Goal: Task Accomplishment & Management: Manage account settings

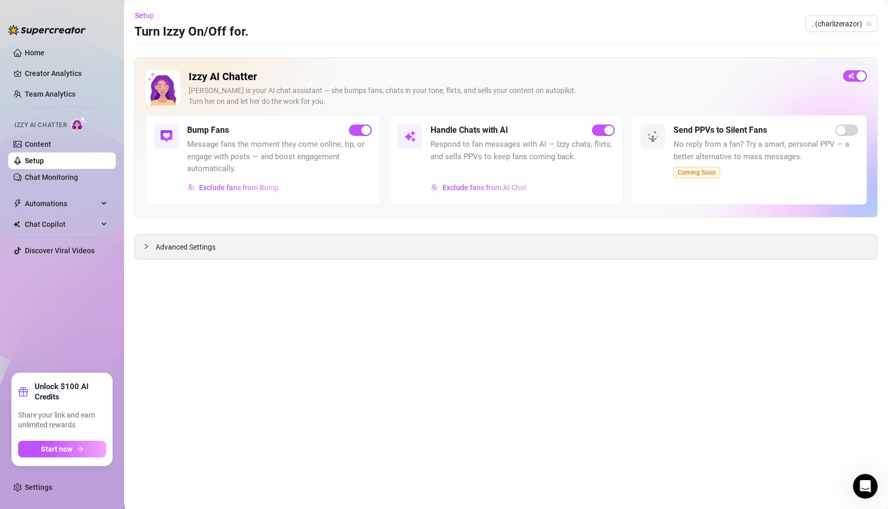
click at [209, 246] on span "Advanced Settings" at bounding box center [186, 246] width 60 height 11
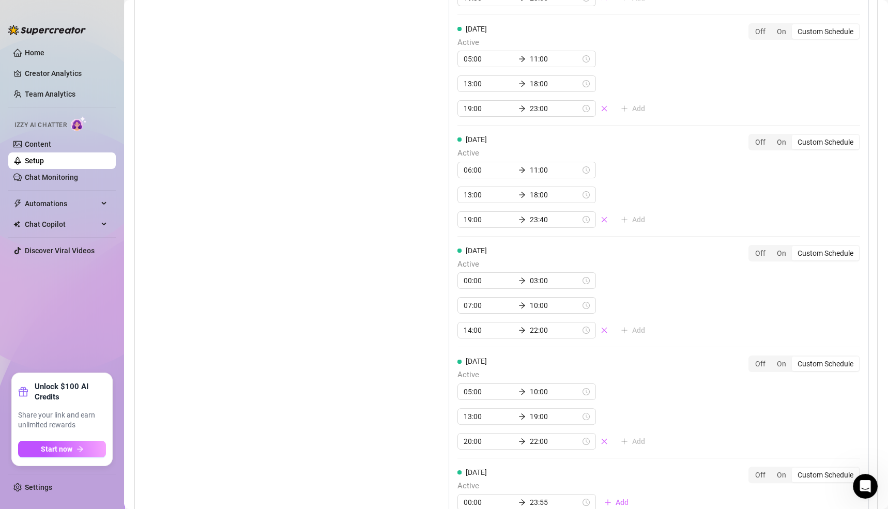
scroll to position [1053, 0]
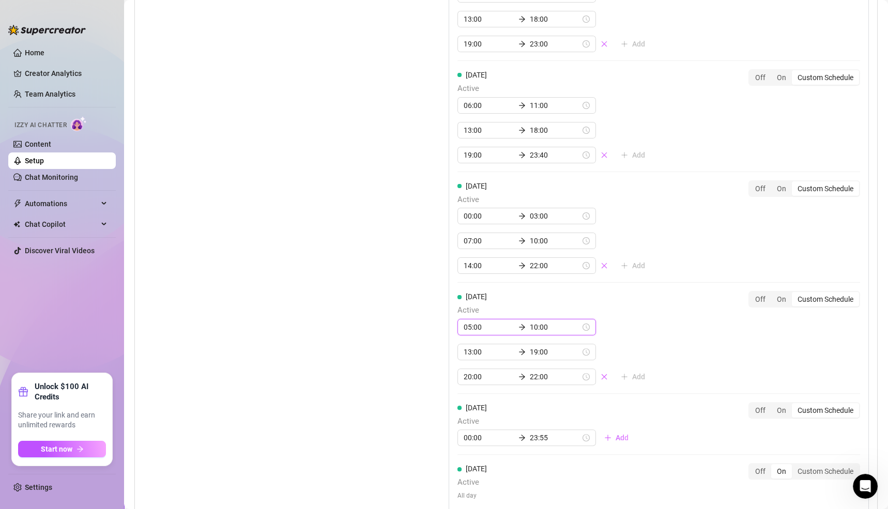
click at [530, 322] on input "10:00" at bounding box center [555, 327] width 51 height 11
type input "09:00"
click at [467, 348] on div "09" at bounding box center [467, 347] width 25 height 14
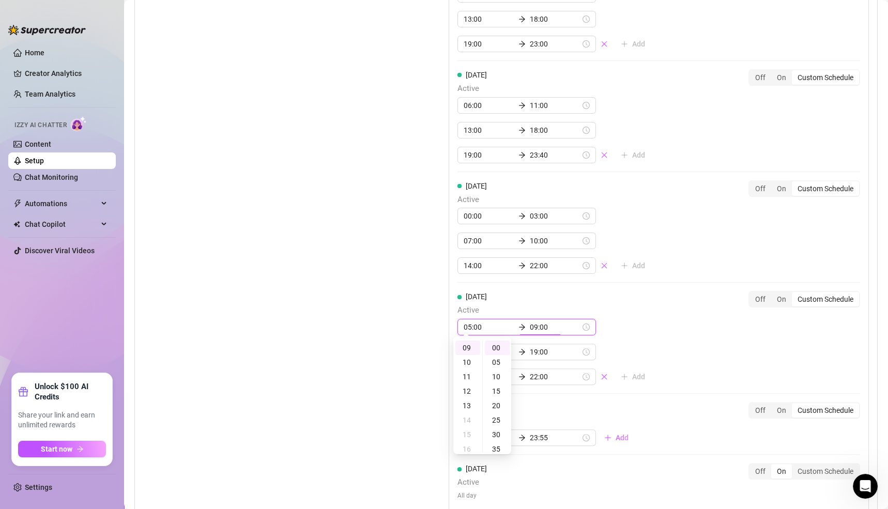
click at [635, 323] on div "[DATE] Active 05:00 09:00 13:00 19:00 20:00 22:00 Add Off On Custom Schedule" at bounding box center [658, 338] width 403 height 94
click at [635, 323] on div "[DATE] Active 06:00 11:00 13:00 18:00 19:30 23:55 Add Off On Custom Schedule [D…" at bounding box center [659, 179] width 420 height 680
click at [530, 346] on input "19:00" at bounding box center [555, 351] width 51 height 11
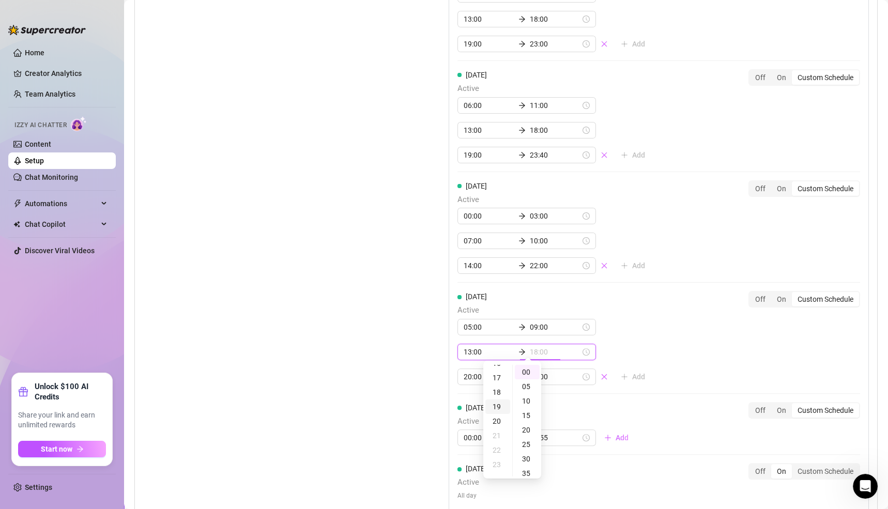
type input "17:00"
click at [497, 378] on div "17" at bounding box center [497, 378] width 25 height 14
click at [621, 342] on div "05:00 09:00 13:00 17:00 20:00 22:00 Add" at bounding box center [555, 352] width 196 height 66
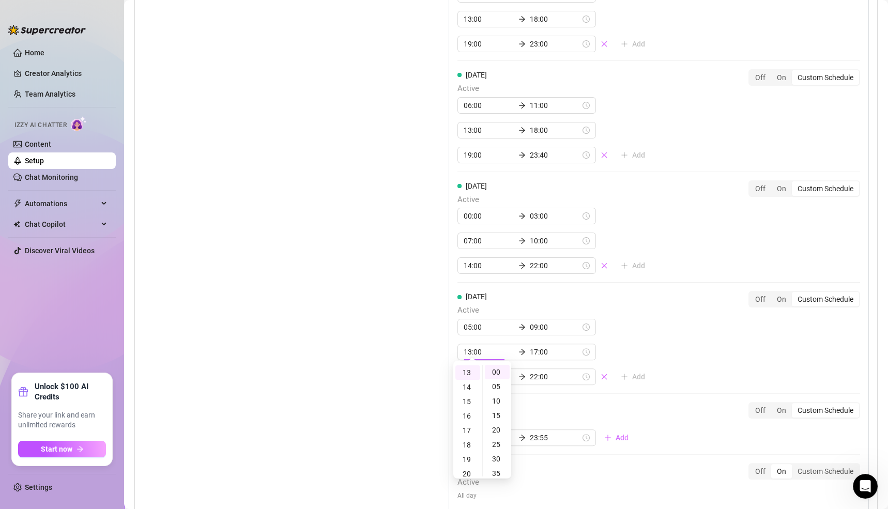
click at [651, 340] on div "[DATE] Active 06:00 11:00 13:00 18:00 19:30 23:55 Add Off On Custom Schedule [D…" at bounding box center [659, 179] width 420 height 680
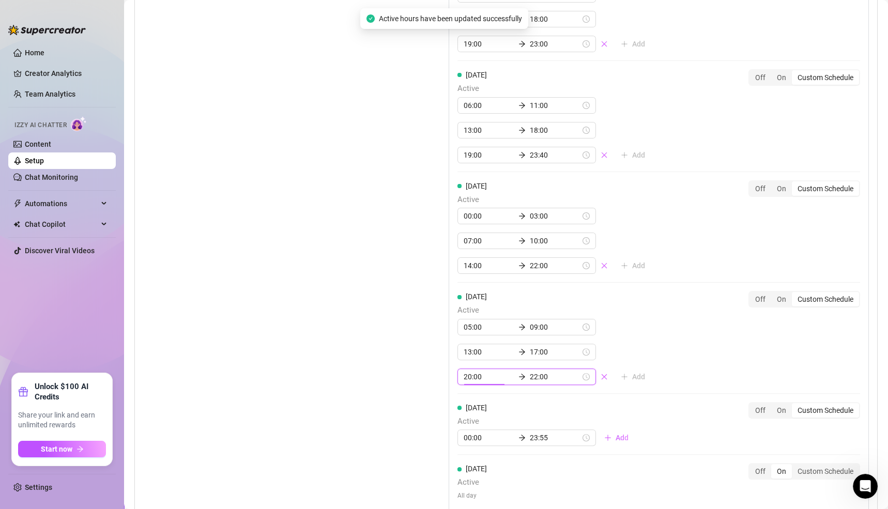
click at [465, 371] on input "20:00" at bounding box center [489, 376] width 51 height 11
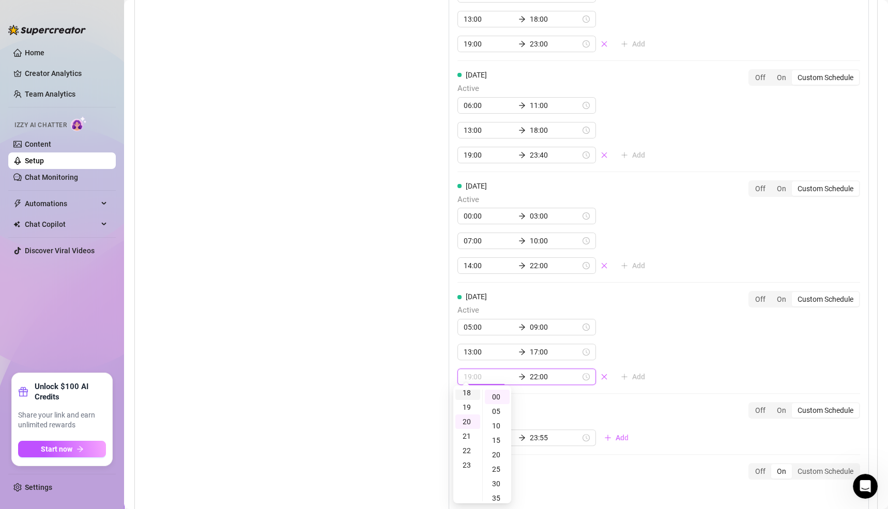
type input "18:00"
click at [469, 394] on div "18" at bounding box center [467, 393] width 25 height 14
click at [681, 318] on div "[DATE] Active 05:00 09:00 13:00 17:00 18:00 22:00 Add Off On Custom Schedule" at bounding box center [658, 338] width 403 height 94
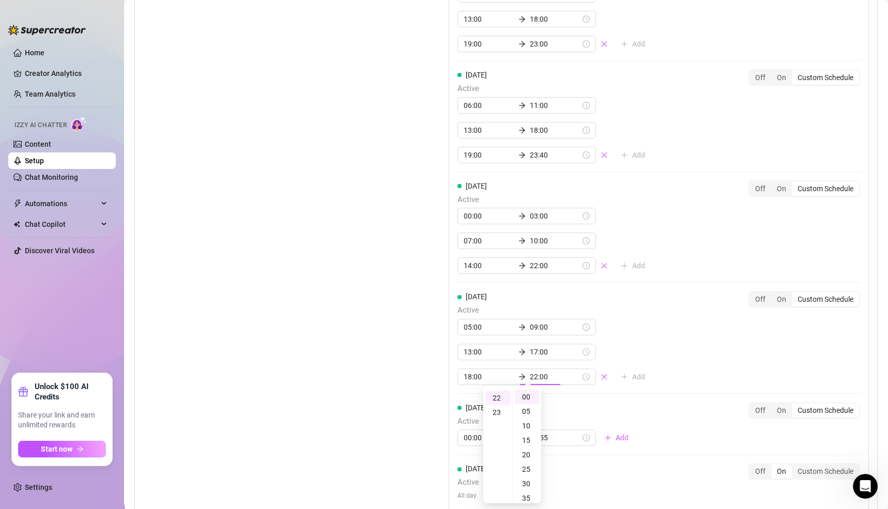
click at [699, 319] on div "[DATE] Active 06:00 11:00 13:00 18:00 19:30 23:55 Add Off On Custom Schedule [D…" at bounding box center [659, 179] width 420 height 680
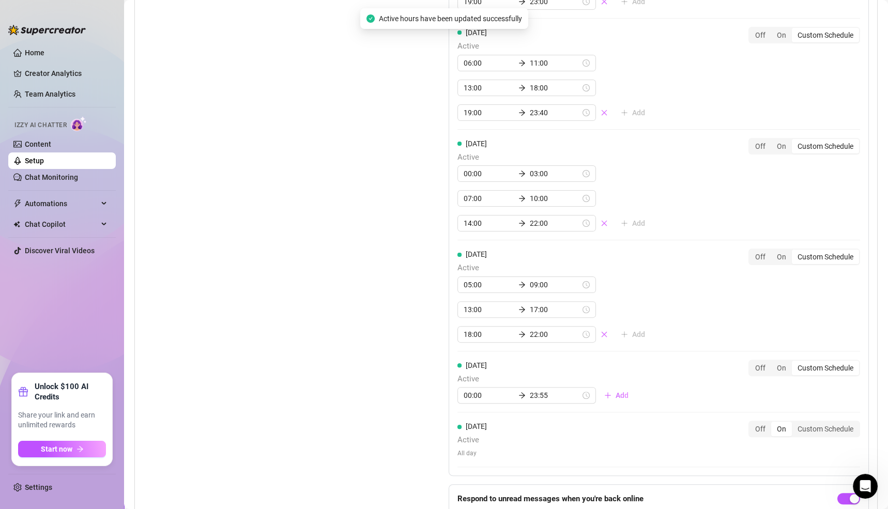
scroll to position [1108, 0]
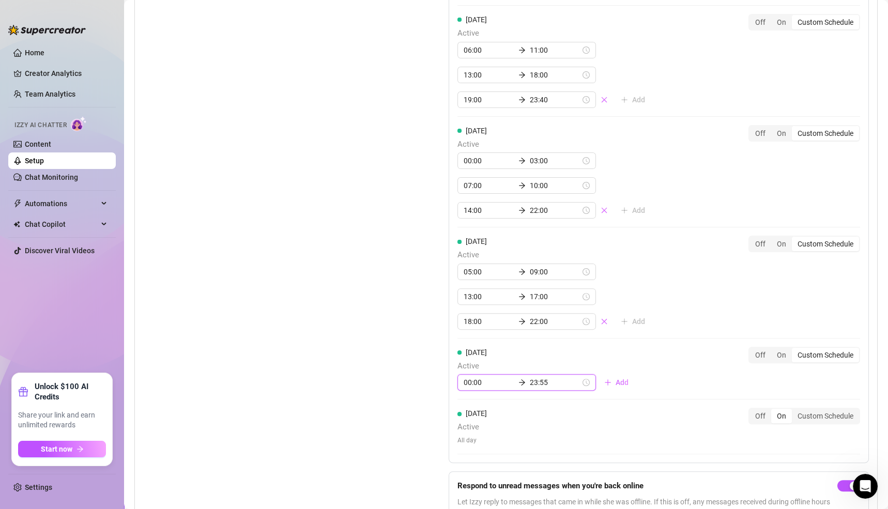
click at [464, 377] on input "00:00" at bounding box center [489, 382] width 51 height 11
click at [470, 350] on div "07" at bounding box center [467, 354] width 25 height 14
click at [466, 297] on div "10" at bounding box center [467, 298] width 25 height 14
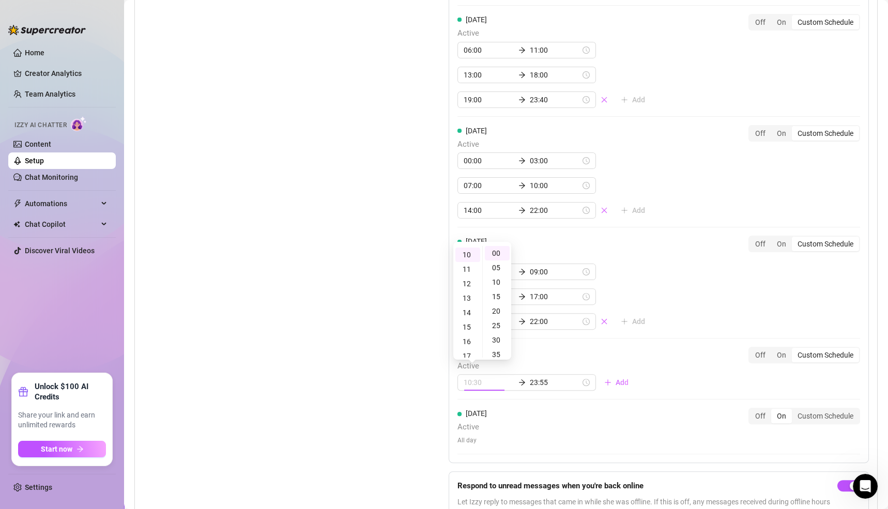
type input "10:00"
click at [530, 377] on input "23:55" at bounding box center [555, 382] width 51 height 11
click at [494, 286] on div "13" at bounding box center [497, 287] width 25 height 14
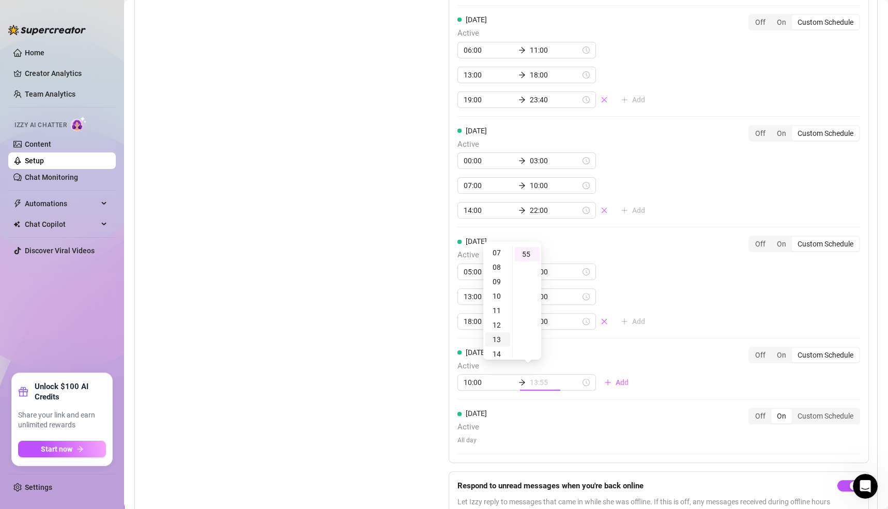
click at [499, 338] on div "13" at bounding box center [497, 339] width 25 height 14
click at [529, 253] on div "00" at bounding box center [527, 253] width 25 height 14
type input "13:00"
click at [647, 357] on div "[DATE] Active 10:00 13:00 Add Off On Custom Schedule" at bounding box center [658, 373] width 403 height 53
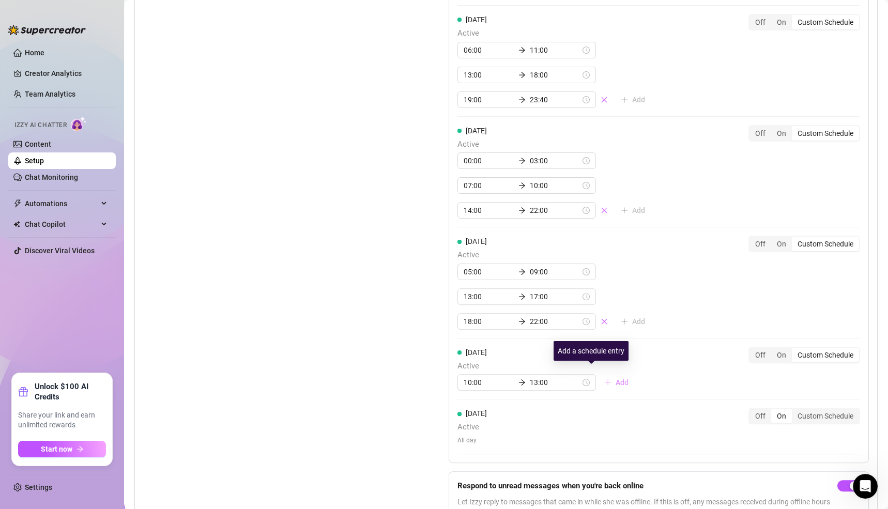
click at [616, 378] on span "Add" at bounding box center [622, 382] width 13 height 8
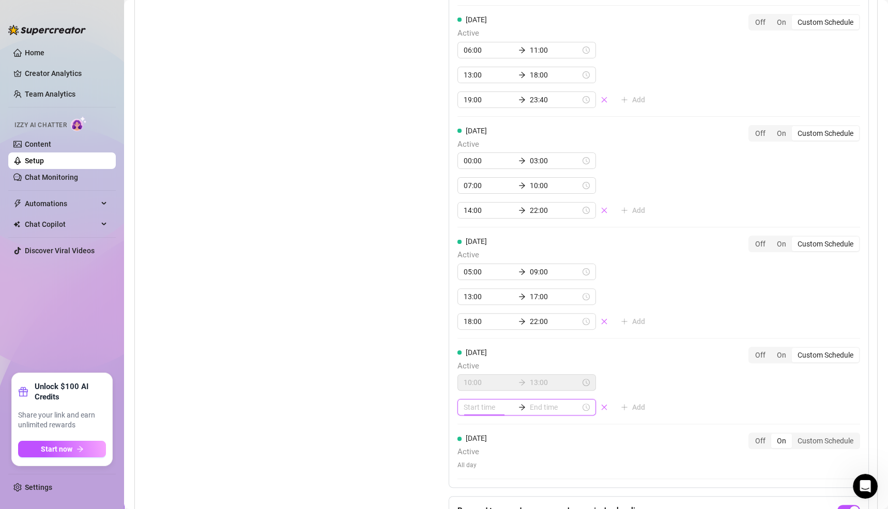
click at [469, 402] on input at bounding box center [489, 407] width 51 height 11
click at [467, 350] on div "16" at bounding box center [467, 350] width 25 height 14
type input "16:00"
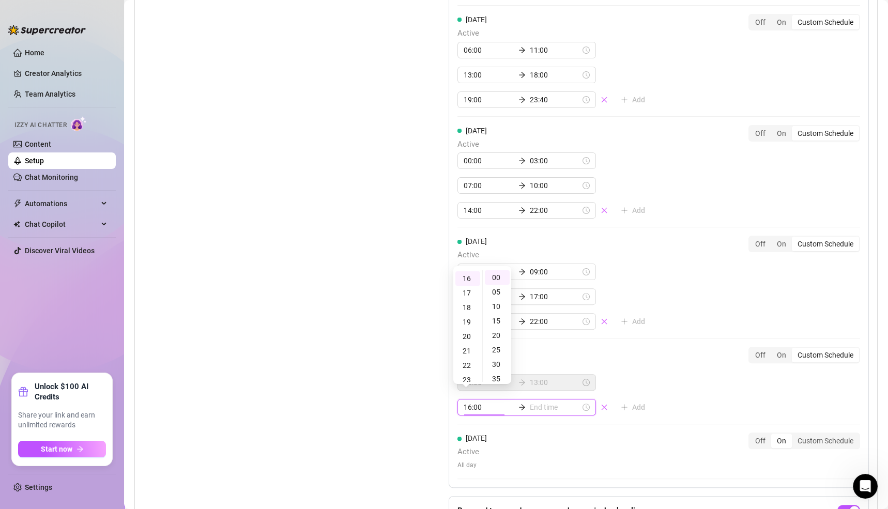
click at [600, 377] on div "10:00 13:00 16:00 Add" at bounding box center [555, 394] width 196 height 41
type input "16:35"
type input "21:00"
click at [498, 321] on div "19" at bounding box center [497, 322] width 25 height 14
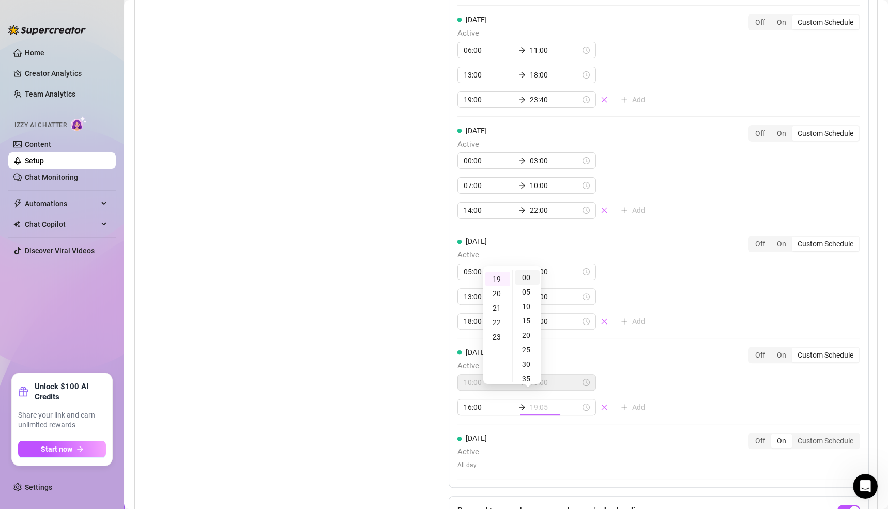
type input "19:00"
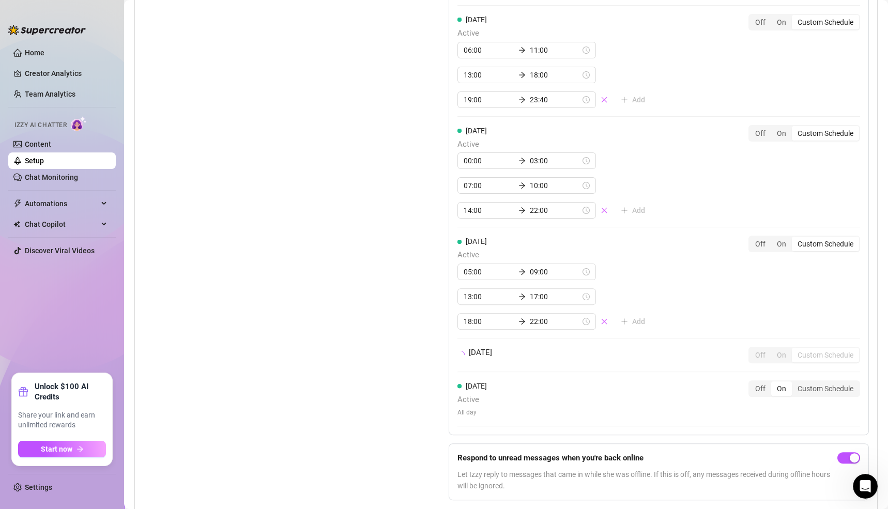
click at [645, 395] on div "[DATE] Active 06:00 11:00 13:00 18:00 19:30 23:55 Add Off On Custom Schedule [D…" at bounding box center [659, 109] width 420 height 652
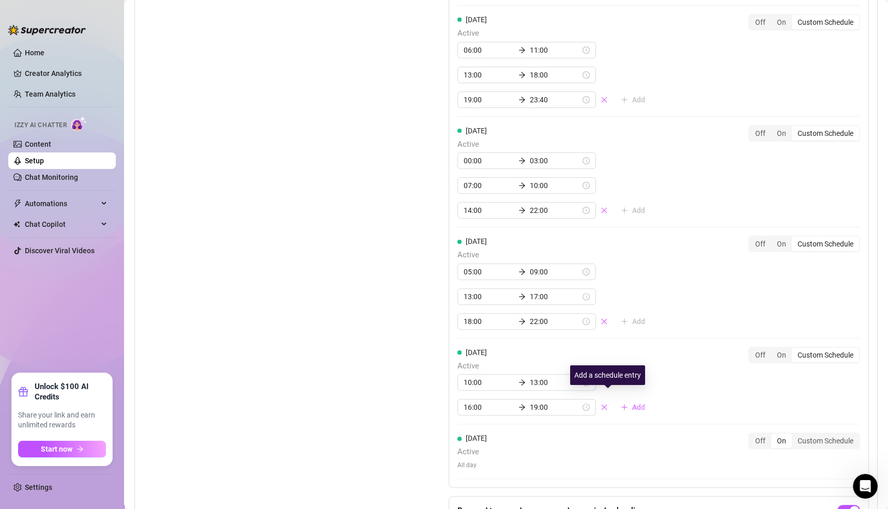
click at [632, 403] on span "Add" at bounding box center [638, 407] width 13 height 8
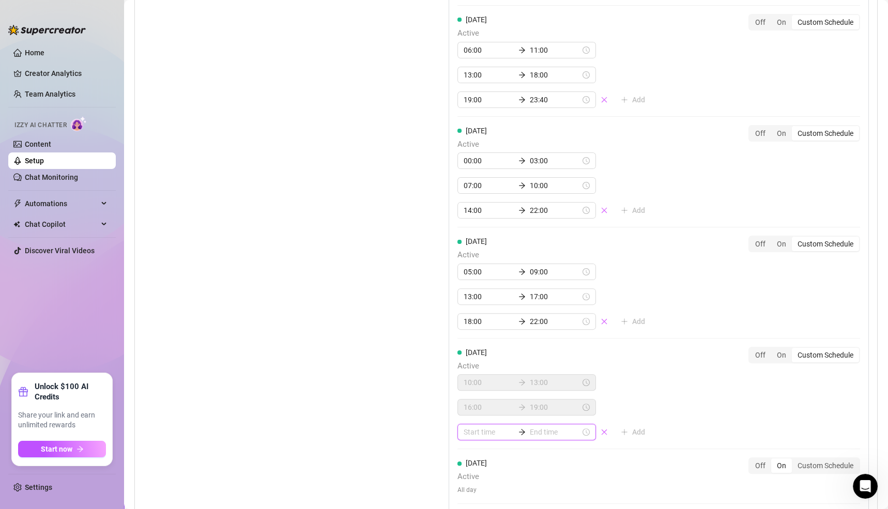
click at [471, 426] on input at bounding box center [489, 431] width 51 height 11
type input "00:15"
type input "22:00"
click at [469, 333] on div "20" at bounding box center [467, 333] width 25 height 14
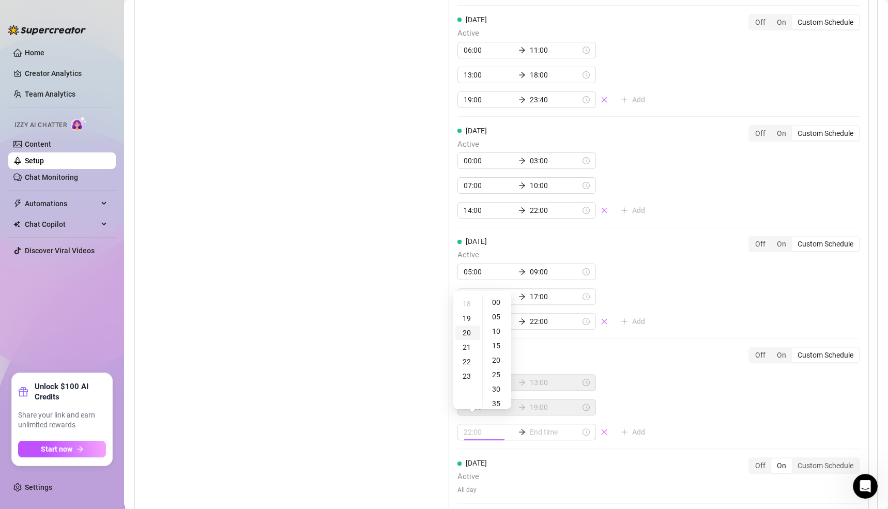
scroll to position [288, 0]
type input "20:00"
click at [530, 426] on input at bounding box center [555, 431] width 51 height 11
type input "20:30"
type input "23:00"
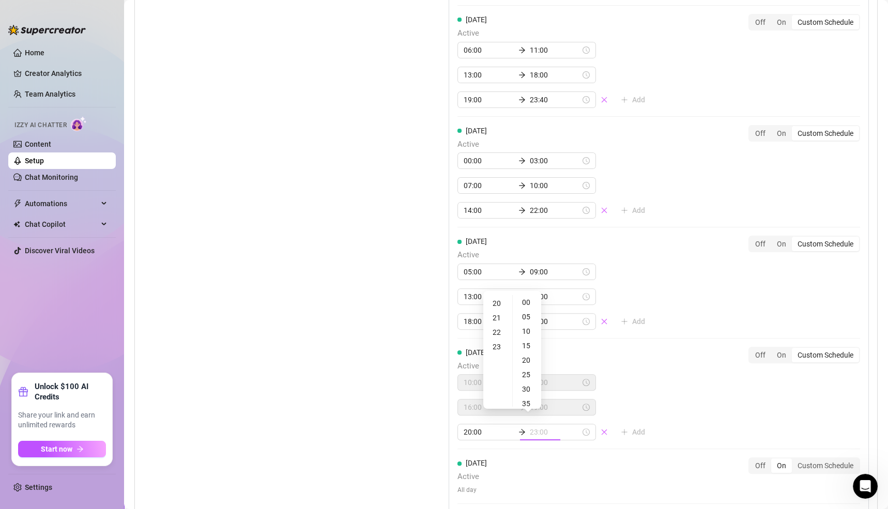
click at [497, 346] on div "23" at bounding box center [497, 347] width 25 height 14
type input "23:55"
click at [528, 400] on div "55" at bounding box center [527, 401] width 25 height 14
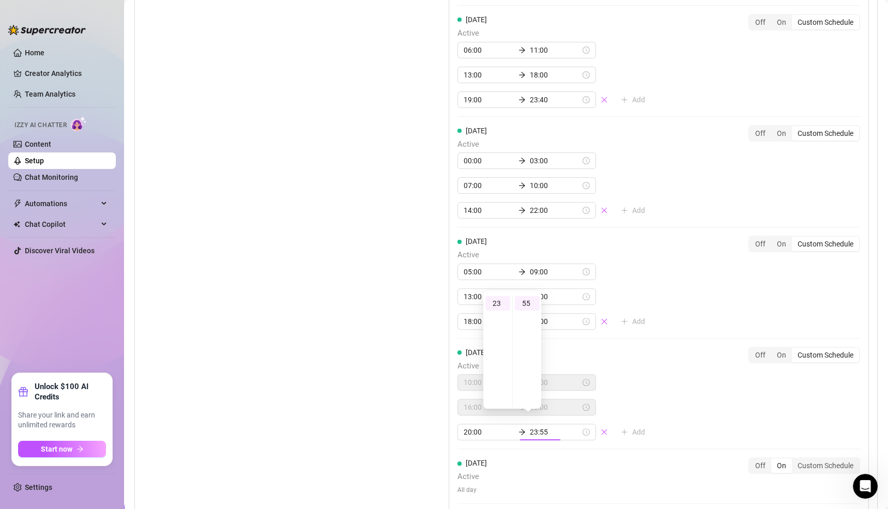
click at [668, 410] on div "[DATE] Active 06:00 11:00 13:00 18:00 19:30 23:55 Add Off On Custom Schedule [D…" at bounding box center [659, 147] width 420 height 729
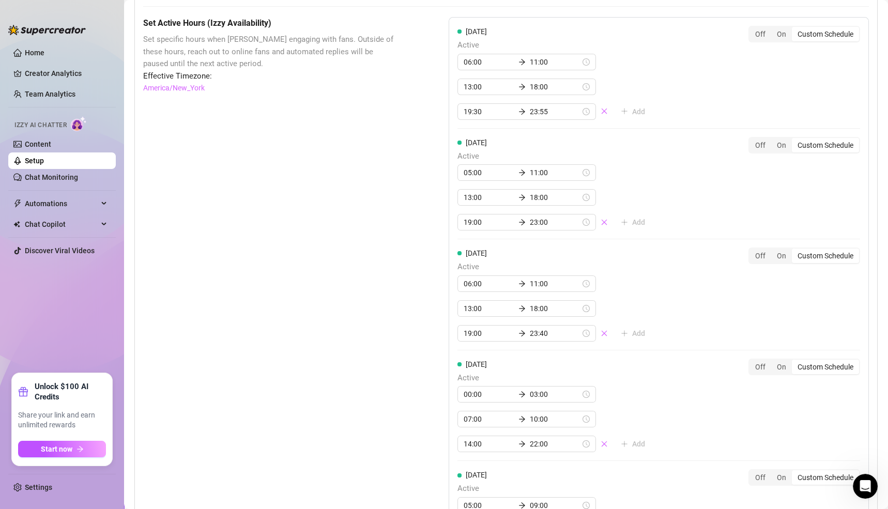
scroll to position [1067, 0]
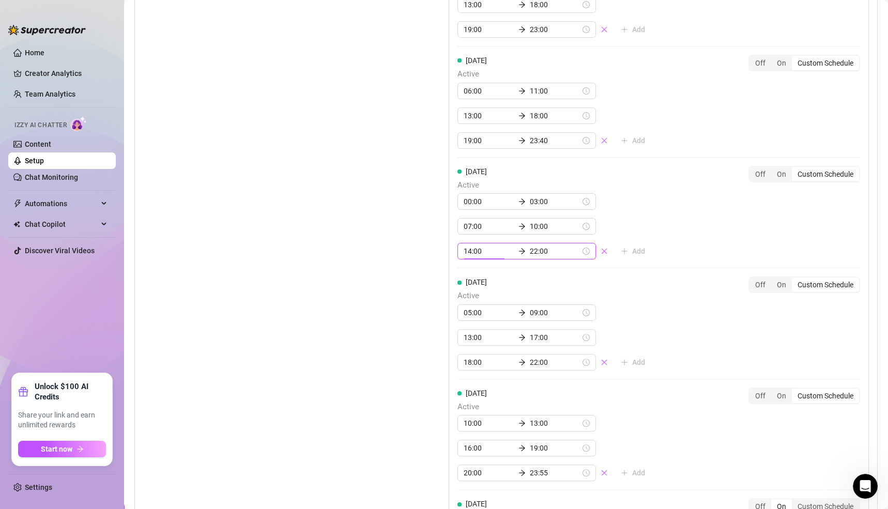
click at [465, 246] on input "14:00" at bounding box center [489, 251] width 51 height 11
click at [468, 285] on div "13" at bounding box center [467, 289] width 25 height 14
type input "13:00"
click at [530, 246] on input "22:00" at bounding box center [555, 251] width 51 height 11
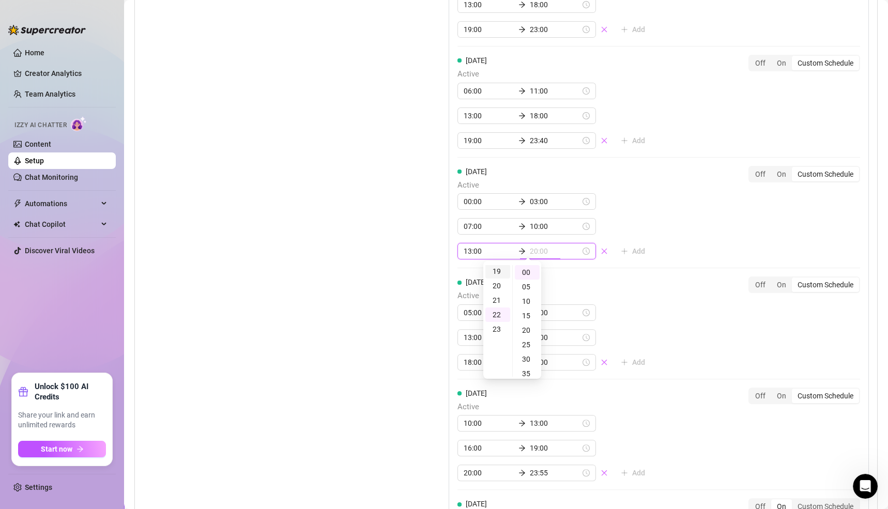
type input "19:00"
click at [499, 273] on div "19" at bounding box center [497, 271] width 25 height 14
click at [665, 241] on div "[DATE] Active 06:00 11:00 13:00 18:00 19:30 23:55 Add Off On Custom Schedule [D…" at bounding box center [659, 188] width 420 height 729
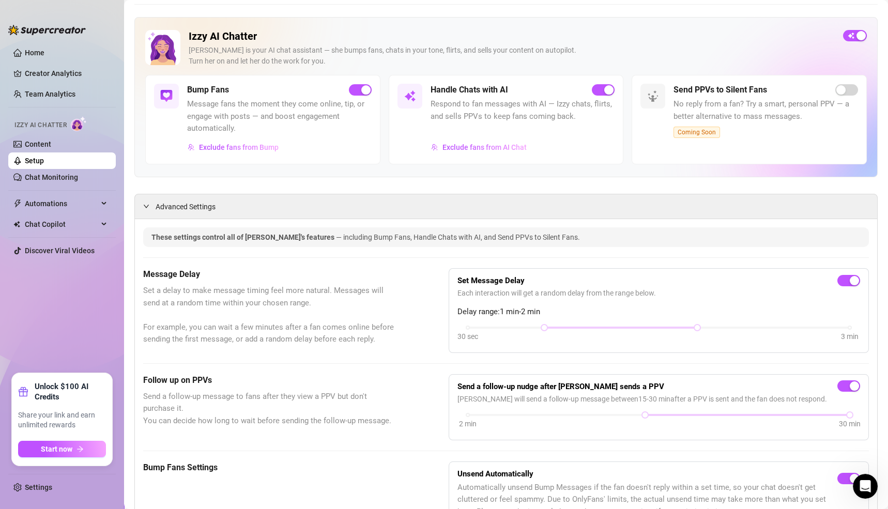
scroll to position [0, 0]
